Goal: Transaction & Acquisition: Purchase product/service

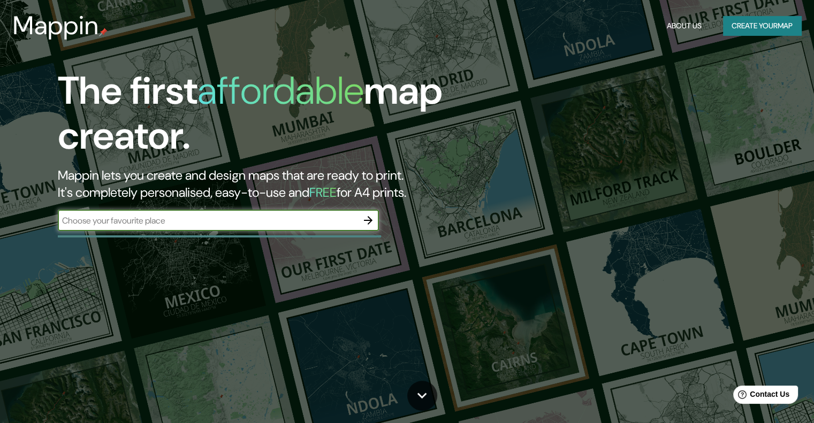
click at [271, 218] on input "text" at bounding box center [208, 221] width 300 height 12
type input "iquitos"
click at [364, 219] on icon "button" at bounding box center [368, 220] width 13 height 13
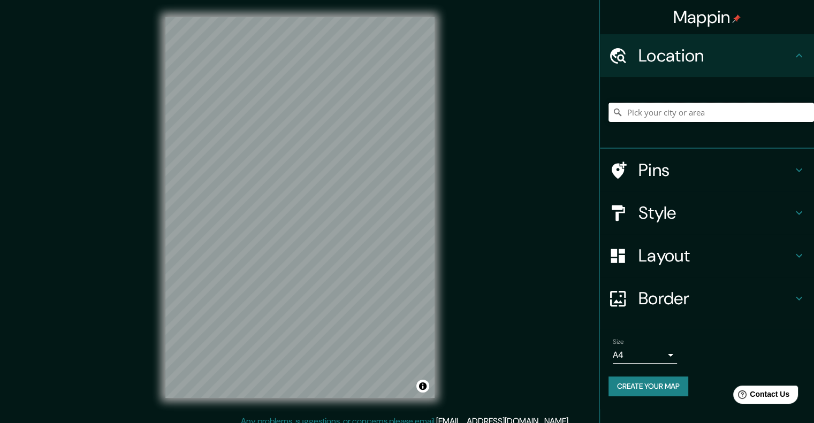
click at [668, 114] on input "Pick your city or area" at bounding box center [710, 112] width 205 height 19
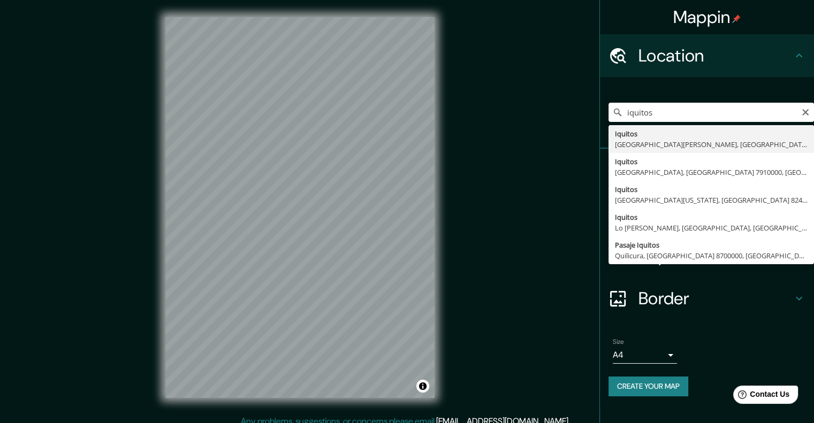
type input "Iquitos, [GEOGRAPHIC_DATA][PERSON_NAME], [GEOGRAPHIC_DATA]"
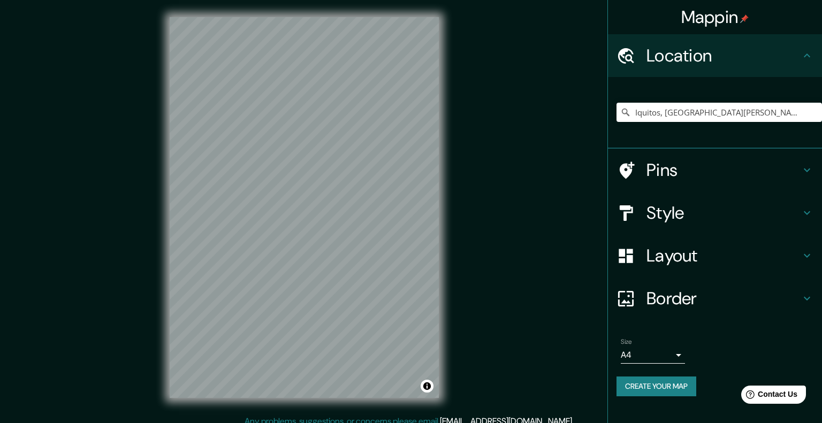
click at [650, 353] on body "Mappin Location [GEOGRAPHIC_DATA], [GEOGRAPHIC_DATA][PERSON_NAME], [GEOGRAPHIC_…" at bounding box center [411, 211] width 822 height 423
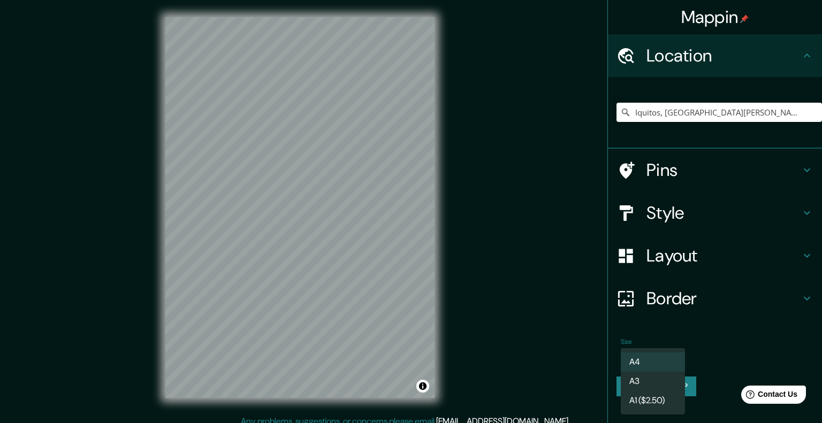
click at [650, 384] on li "A3" at bounding box center [653, 381] width 64 height 19
type input "a4"
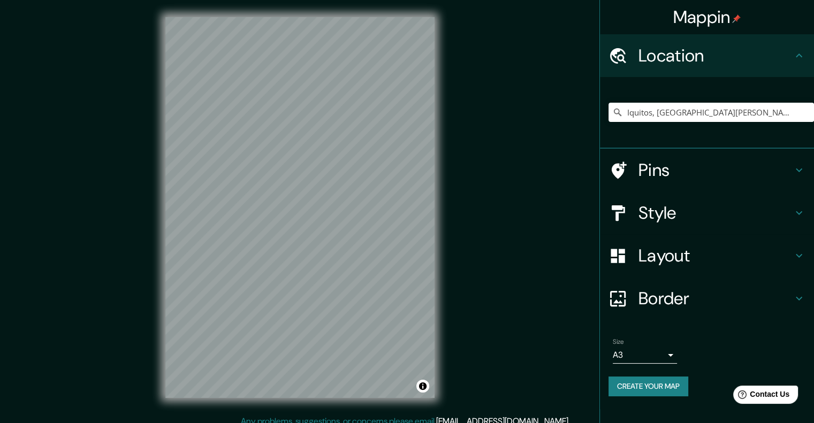
click at [676, 209] on h4 "Style" at bounding box center [715, 212] width 154 height 21
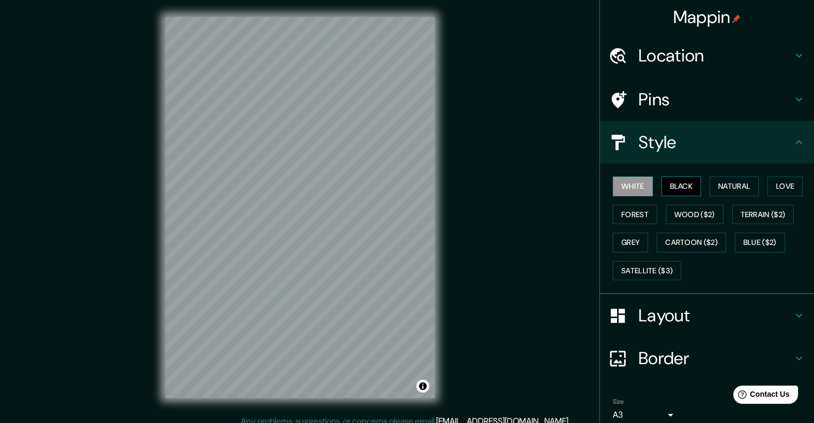
click at [673, 186] on button "Black" at bounding box center [681, 187] width 40 height 20
click at [630, 188] on button "White" at bounding box center [632, 187] width 40 height 20
click at [629, 212] on button "Forest" at bounding box center [634, 215] width 44 height 20
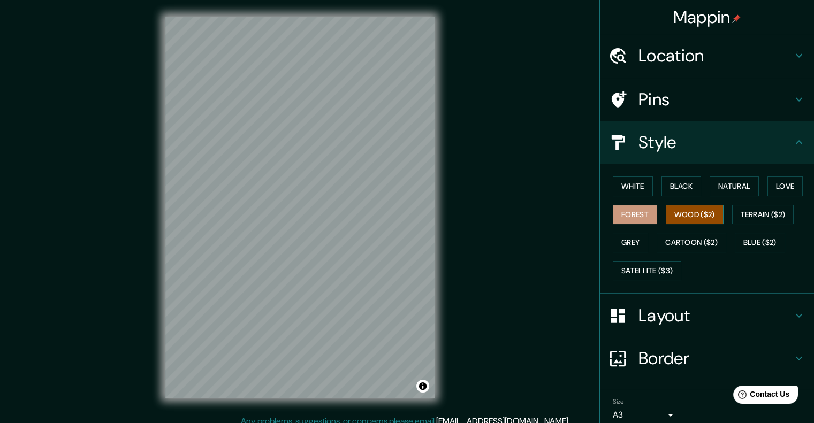
click at [689, 210] on button "Wood ($2)" at bounding box center [694, 215] width 58 height 20
click at [734, 188] on button "Natural" at bounding box center [733, 187] width 49 height 20
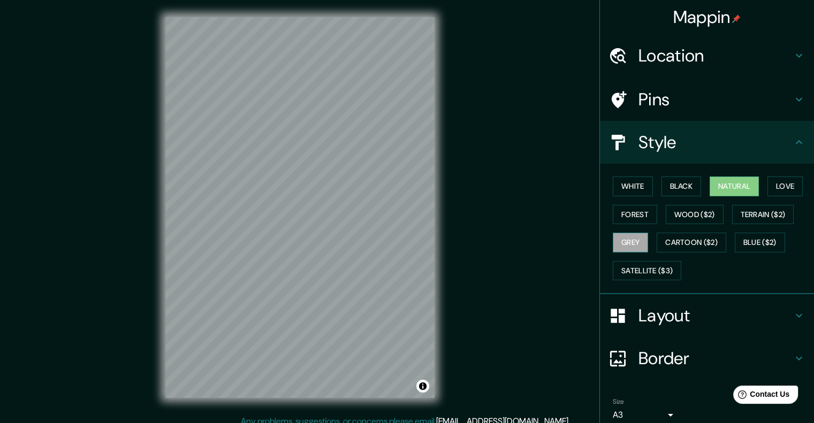
click at [629, 244] on button "Grey" at bounding box center [629, 243] width 35 height 20
drag, startPoint x: 781, startPoint y: 191, endPoint x: 780, endPoint y: 197, distance: 5.9
click at [780, 197] on div "White Black Natural Love Forest Wood ($2) Terrain ($2) Grey Cartoon ($2) Blue (…" at bounding box center [710, 228] width 205 height 112
click at [778, 194] on button "Love" at bounding box center [784, 187] width 35 height 20
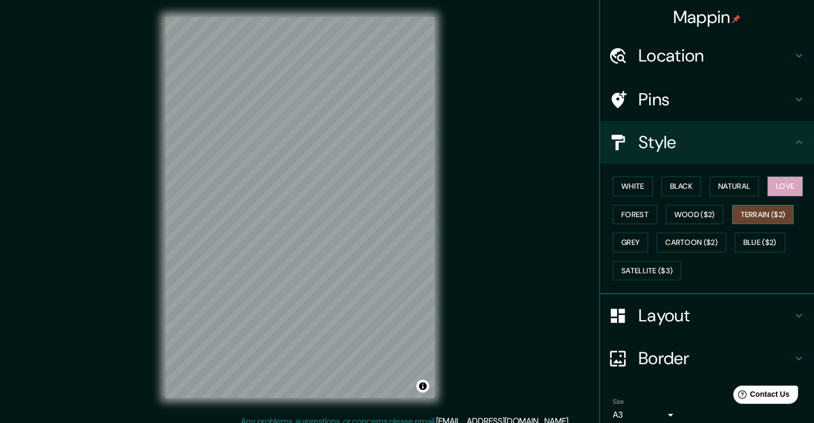
click at [740, 215] on button "Terrain ($2)" at bounding box center [763, 215] width 62 height 20
click at [677, 183] on button "Black" at bounding box center [681, 187] width 40 height 20
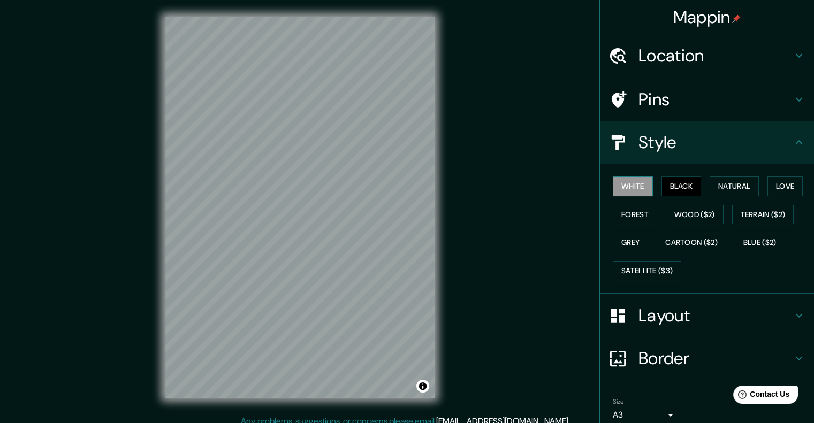
click at [624, 186] on button "White" at bounding box center [632, 187] width 40 height 20
